Goal: Find specific page/section: Find specific page/section

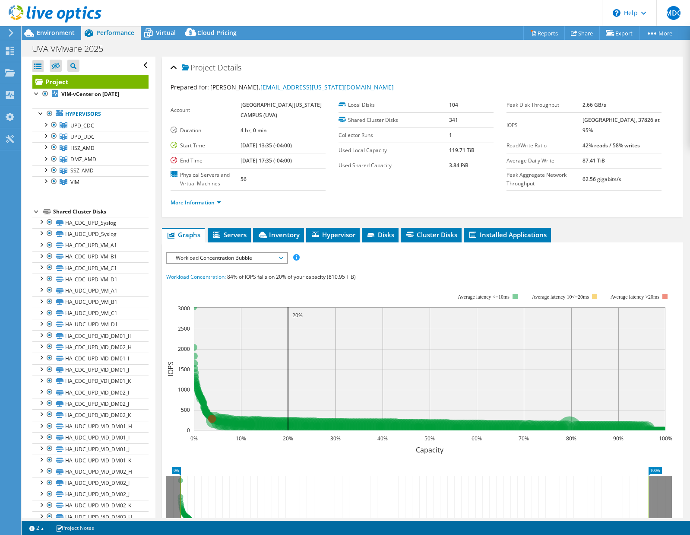
select select "USD"
click at [42, 71] on div "Projects" at bounding box center [40, 73] width 41 height 22
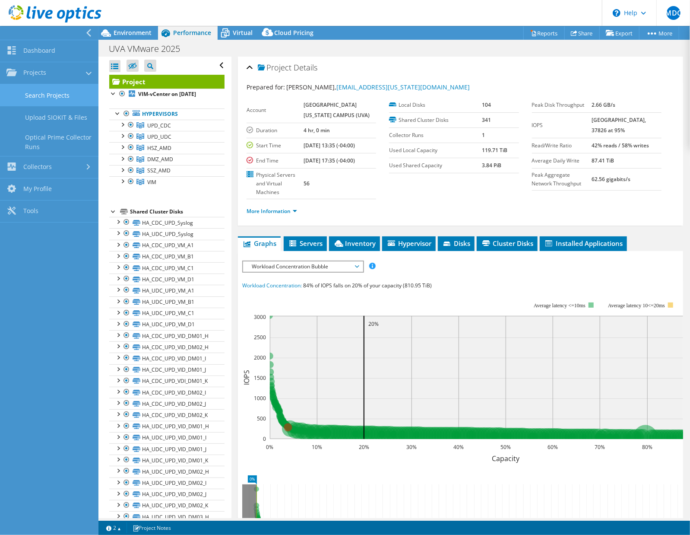
click at [45, 98] on link "Search Projects" at bounding box center [49, 95] width 98 height 22
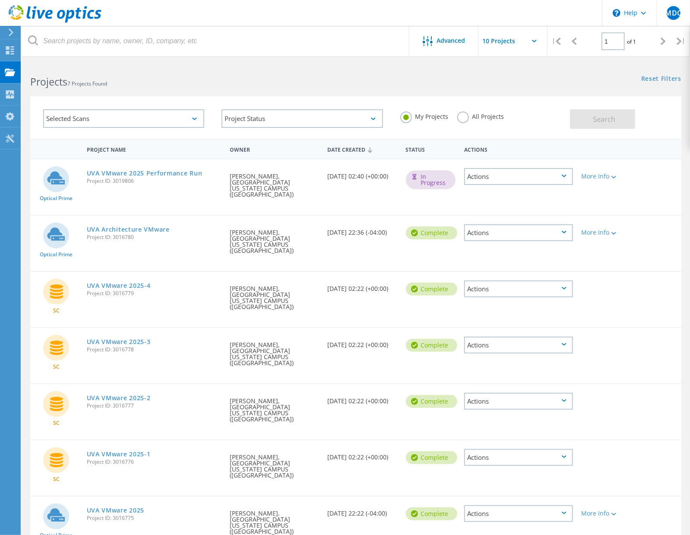
click at [106, 152] on div "Project Name" at bounding box center [153, 149] width 143 height 16
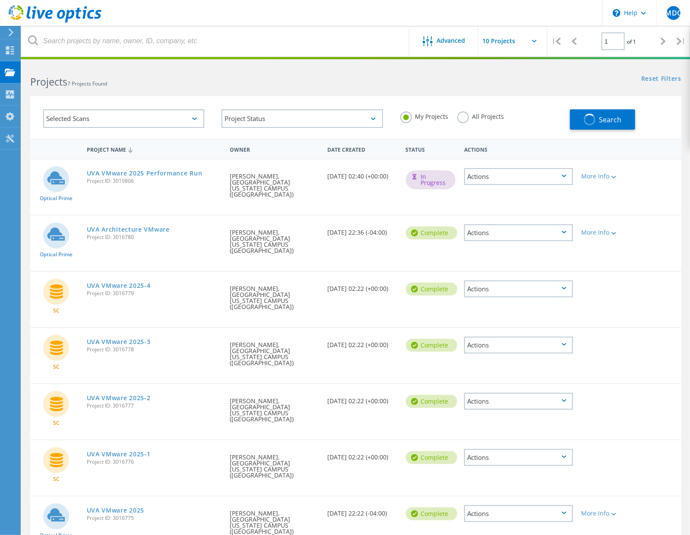
click at [108, 149] on div "Project Name" at bounding box center [153, 149] width 143 height 16
